Goal: Task Accomplishment & Management: Use online tool/utility

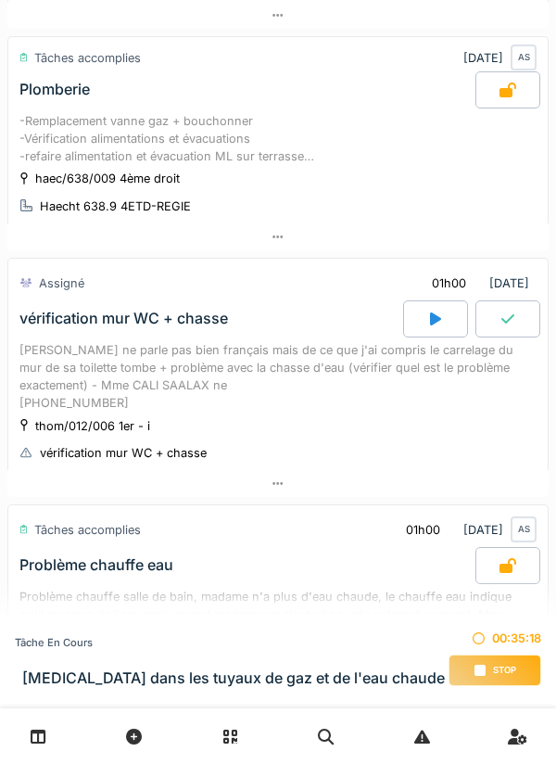
scroll to position [304, 0]
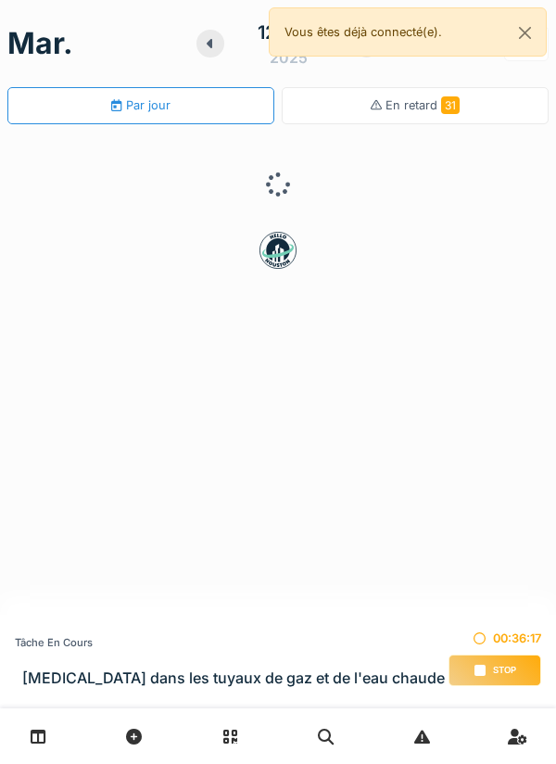
click at [338, 670] on h3 "[MEDICAL_DATA] dans les tuyaux de gaz et de l'eau chaude" at bounding box center [233, 678] width 423 height 18
click at [498, 664] on span "Stop" at bounding box center [504, 670] width 23 height 13
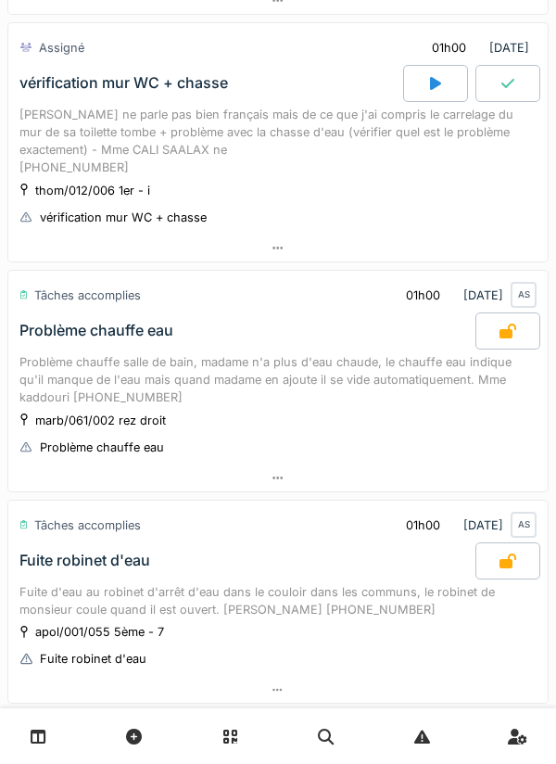
scroll to position [546, 0]
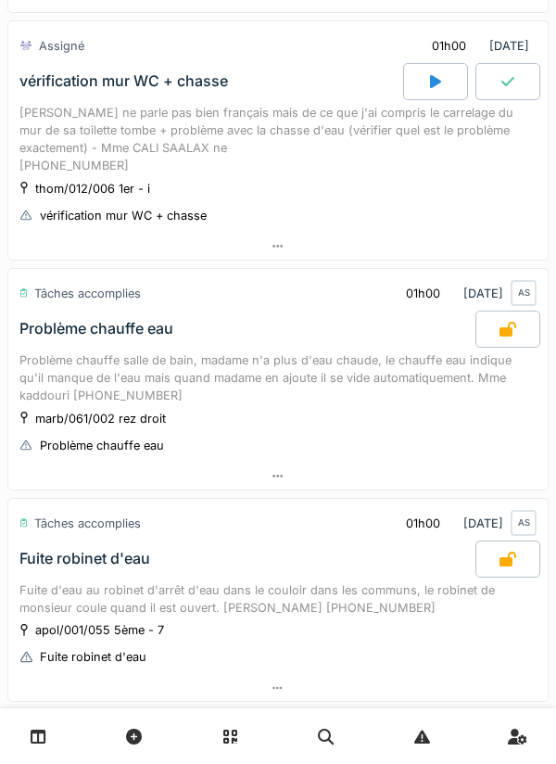
click at [419, 83] on div at bounding box center [435, 81] width 65 height 37
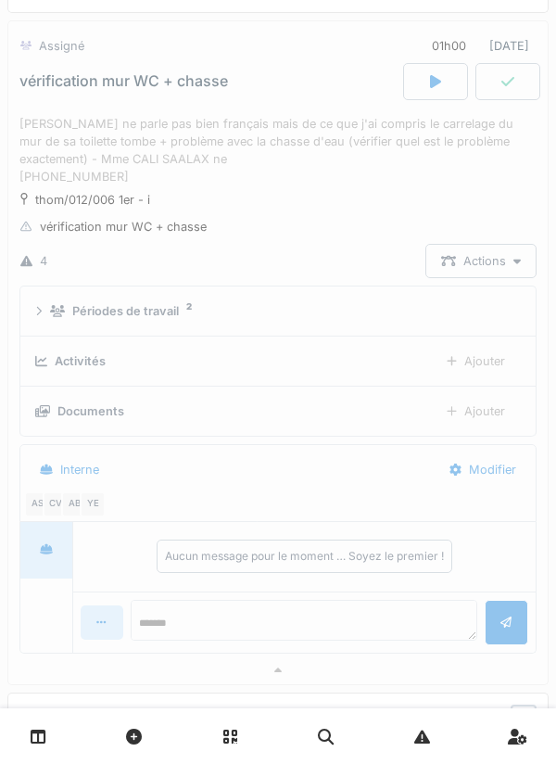
scroll to position [491, 0]
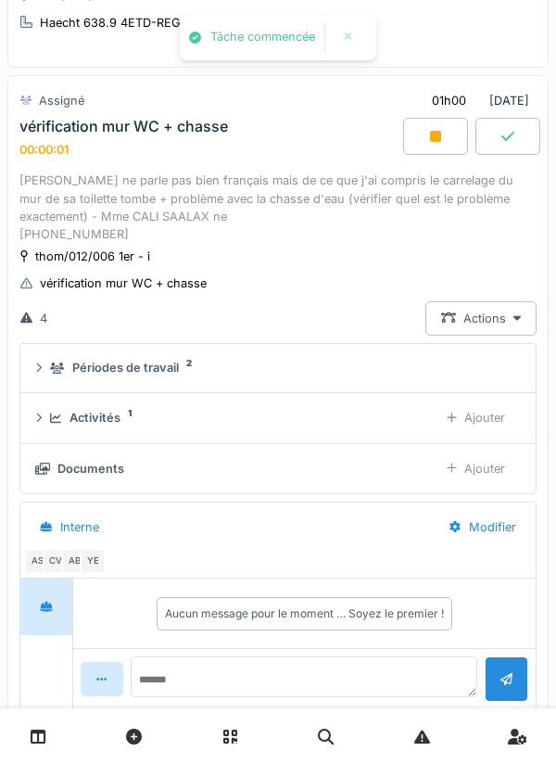
click at [390, 413] on div "Activités 1" at bounding box center [237, 418] width 374 height 18
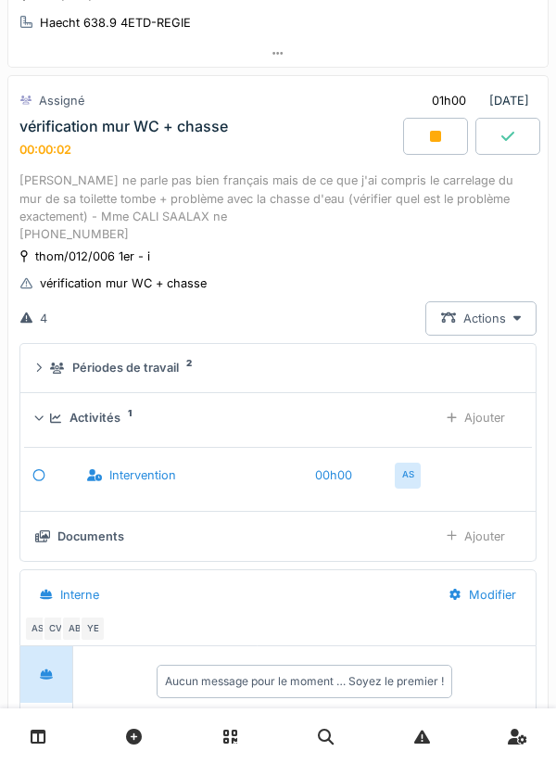
click at [455, 418] on icon at bounding box center [452, 418] width 10 height 12
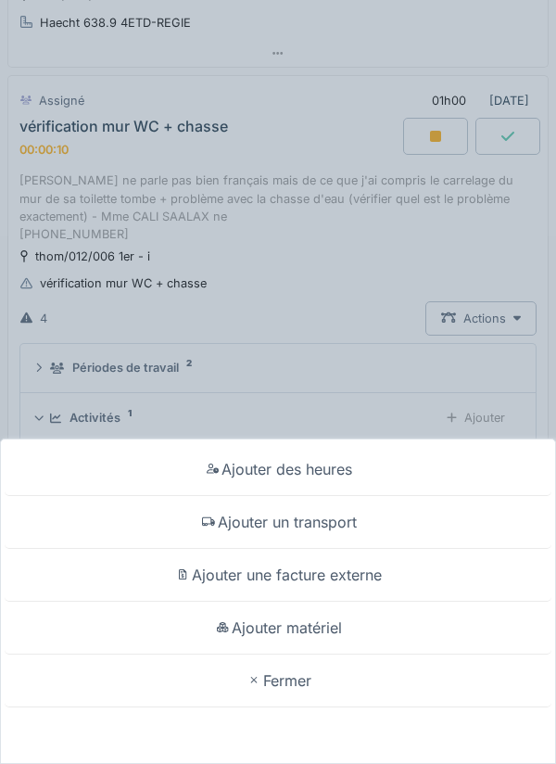
click at [347, 523] on div "Ajouter un transport" at bounding box center [278, 522] width 547 height 53
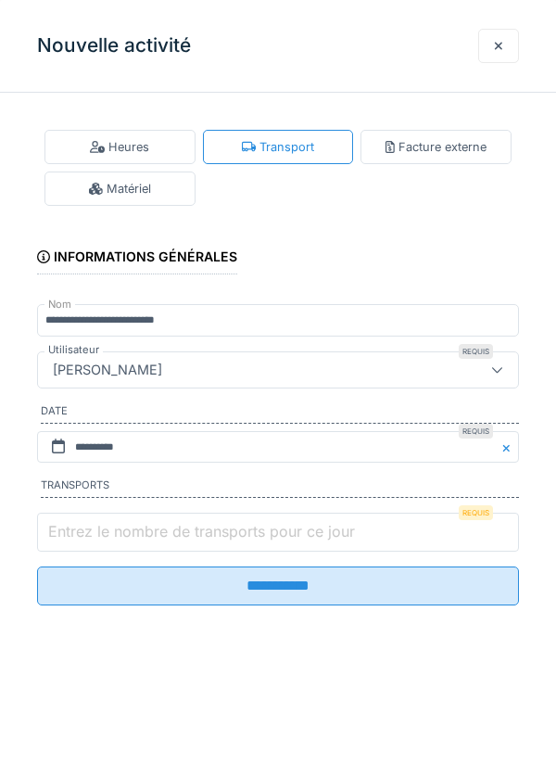
click at [233, 521] on input "Entrez le nombre de transports pour ce jour" at bounding box center [278, 532] width 482 height 39
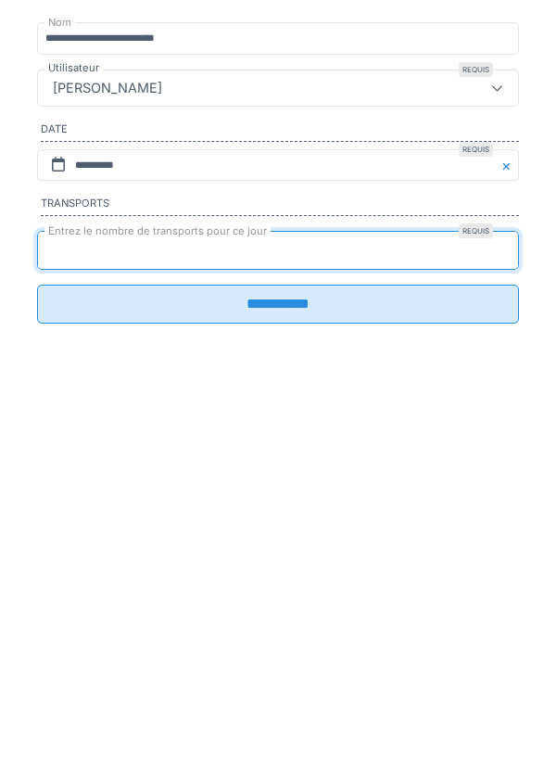
type input "*"
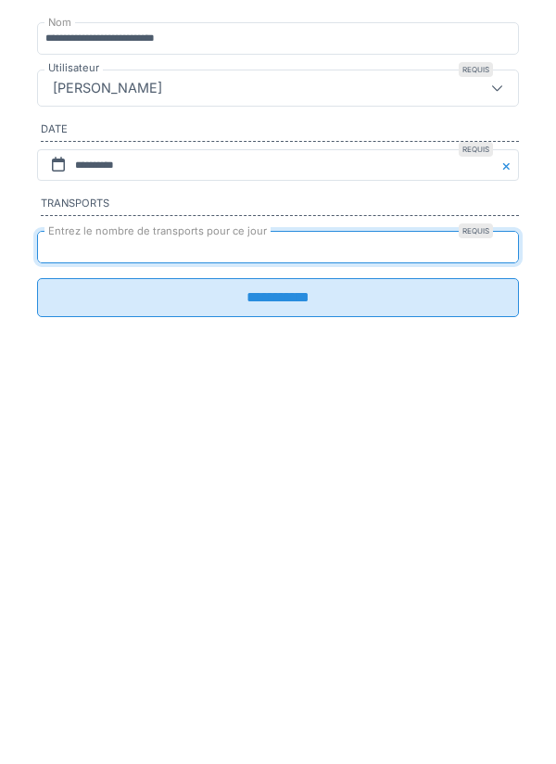
click at [222, 614] on fieldset "**********" at bounding box center [278, 361] width 482 height 506
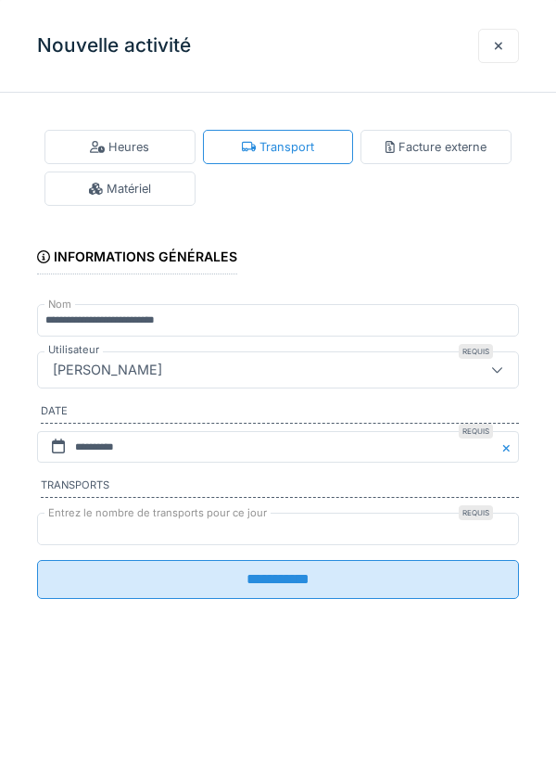
click at [336, 585] on input "**********" at bounding box center [278, 579] width 482 height 39
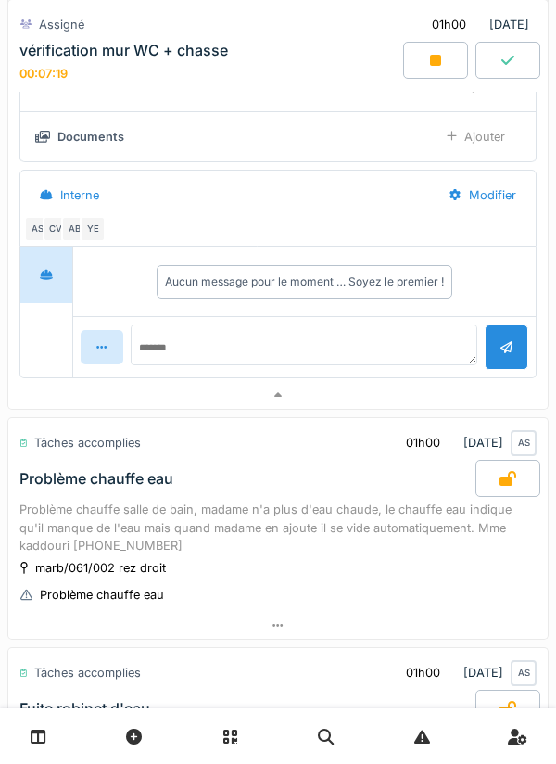
scroll to position [0, 0]
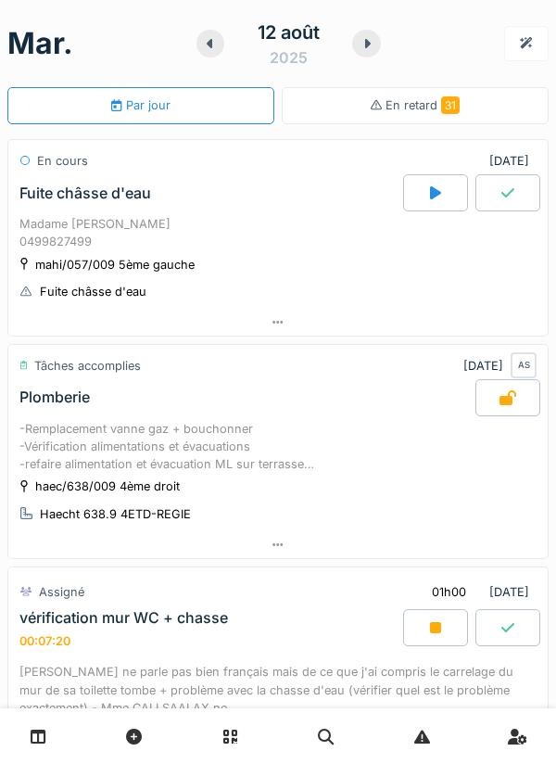
click at [380, 38] on div at bounding box center [366, 44] width 28 height 28
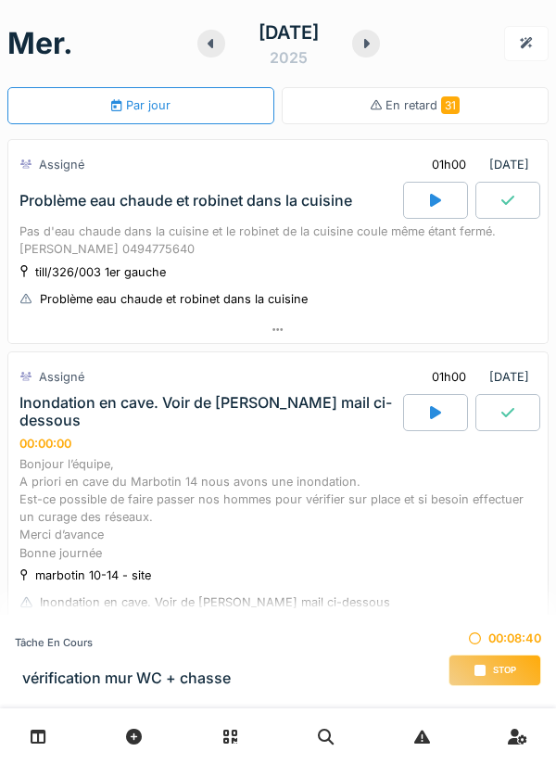
click at [369, 46] on icon at bounding box center [365, 43] width 7 height 15
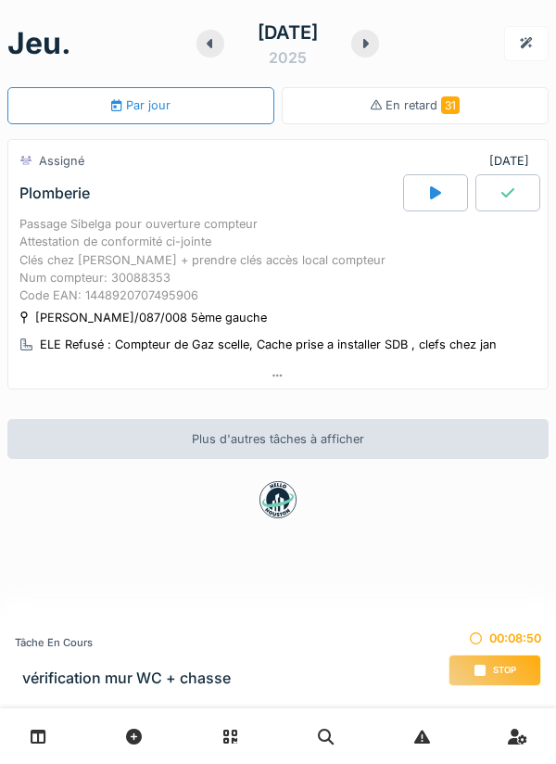
click at [209, 44] on icon at bounding box center [210, 43] width 6 height 9
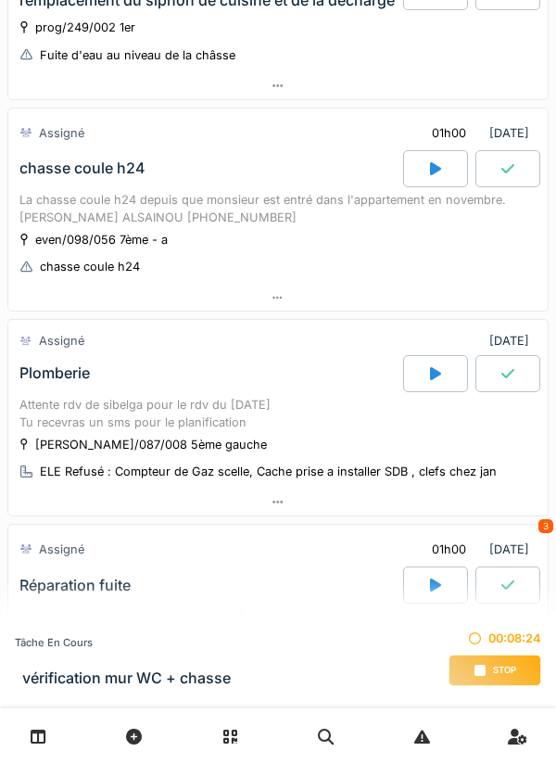
scroll to position [702, 0]
